Goal: Navigation & Orientation: Find specific page/section

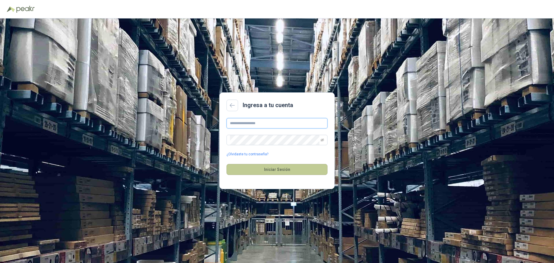
type input "**********"
click at [266, 169] on button "Iniciar Sesión" at bounding box center [276, 169] width 101 height 11
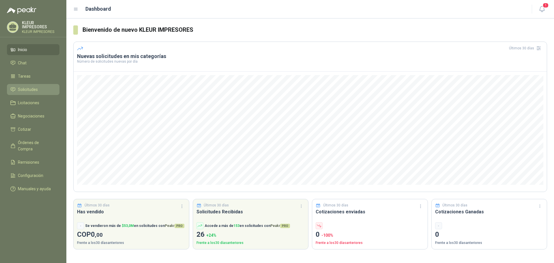
click at [18, 91] on span "Solicitudes" at bounding box center [28, 89] width 20 height 6
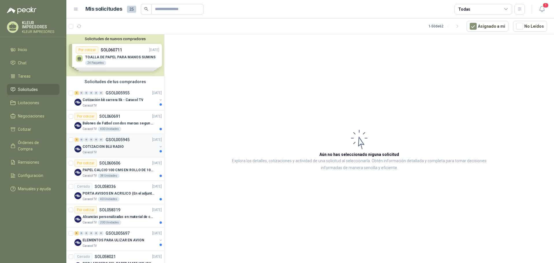
click at [81, 148] on img at bounding box center [77, 148] width 7 height 7
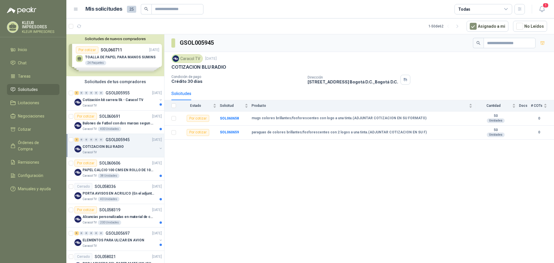
scroll to position [29, 0]
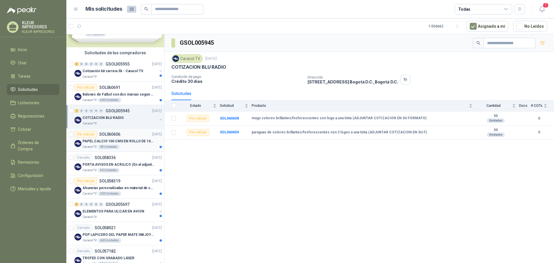
click at [123, 145] on div "Caracol TV 38 Unidades" at bounding box center [121, 146] width 79 height 5
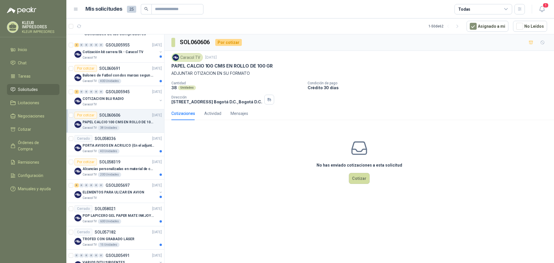
scroll to position [58, 0]
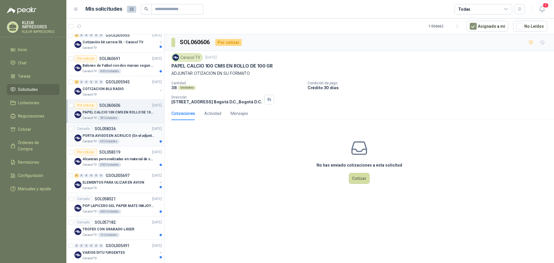
click at [135, 138] on p "PORTA AVISOS EN ACRILICO (En el adjunto mas informacion)" at bounding box center [118, 135] width 72 height 5
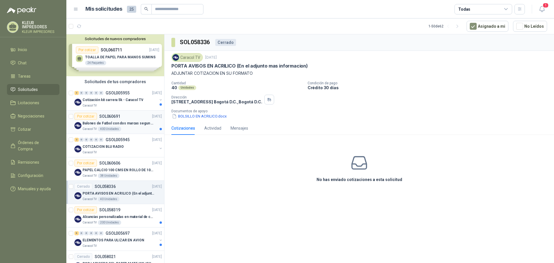
click at [134, 120] on div "Balones de Futbol con dos marcas segun adjunto. Adjuntar cotizacion en su forma…" at bounding box center [121, 123] width 79 height 7
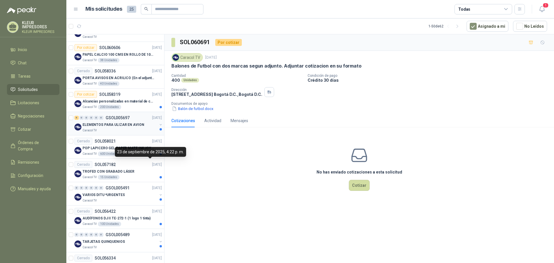
scroll to position [144, 0]
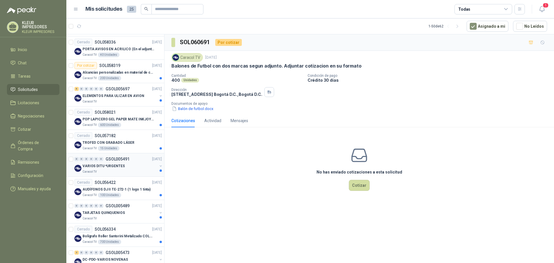
click at [130, 167] on div "VARIOS DITU *URGENTES" at bounding box center [119, 165] width 75 height 7
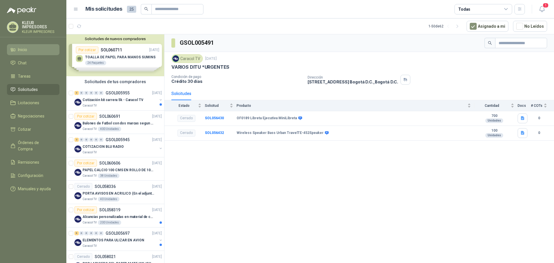
click at [23, 47] on span "Inicio" at bounding box center [22, 49] width 9 height 6
